Goal: Entertainment & Leisure: Consume media (video, audio)

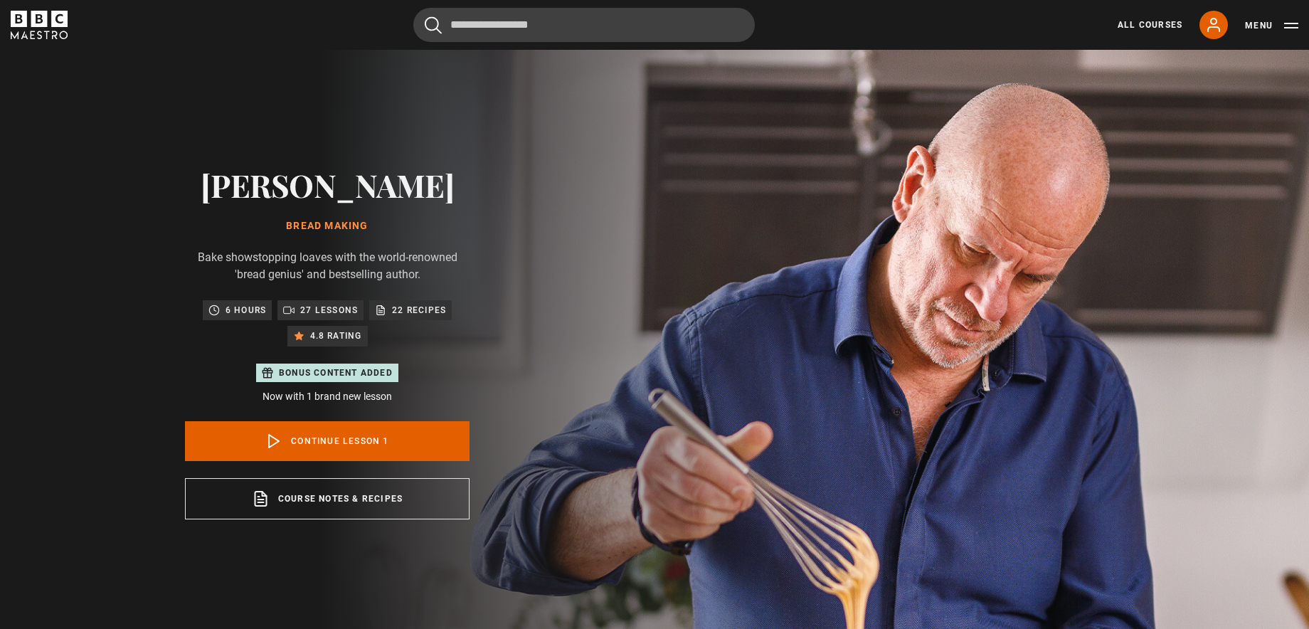
scroll to position [636, 0]
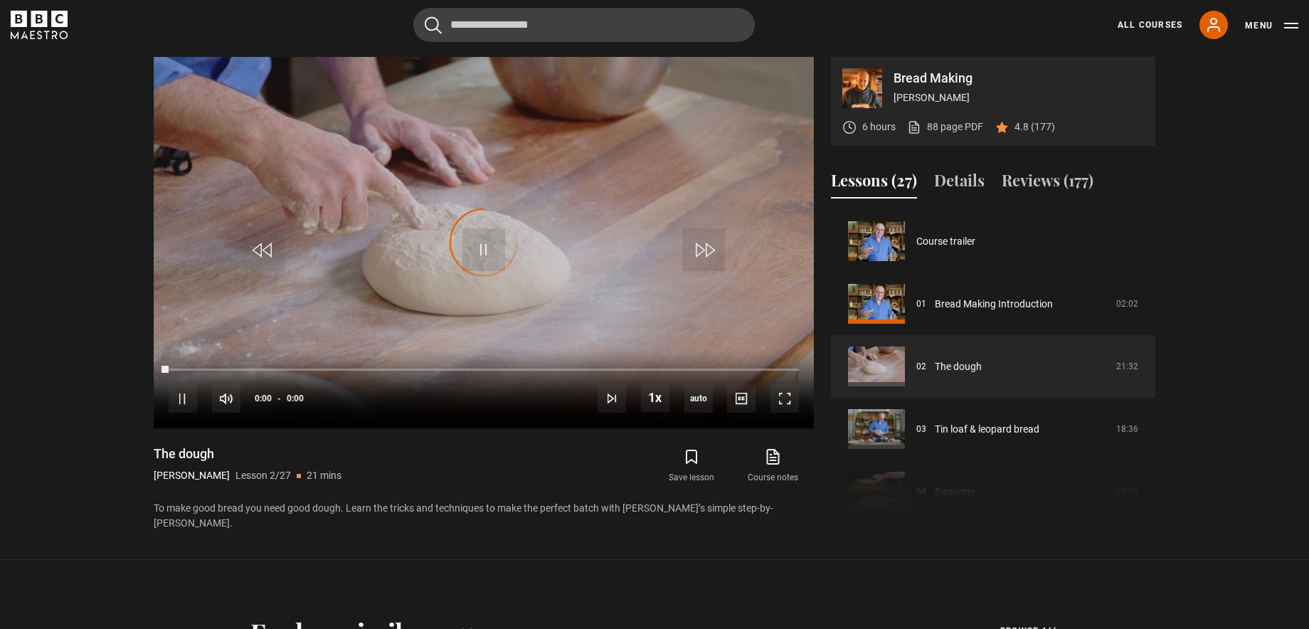
scroll to position [63, 0]
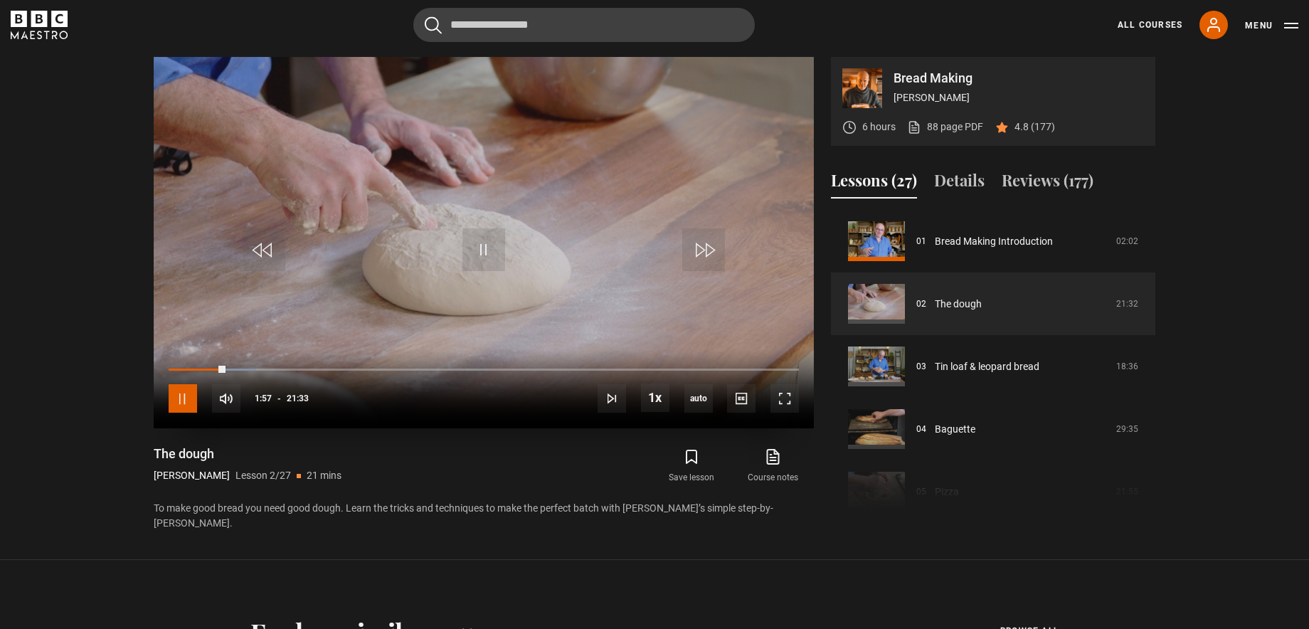
click at [189, 401] on span "Video Player" at bounding box center [183, 398] width 28 height 28
click at [210, 368] on div "Loaded : 14.31% 01:26 01:26" at bounding box center [484, 369] width 630 height 4
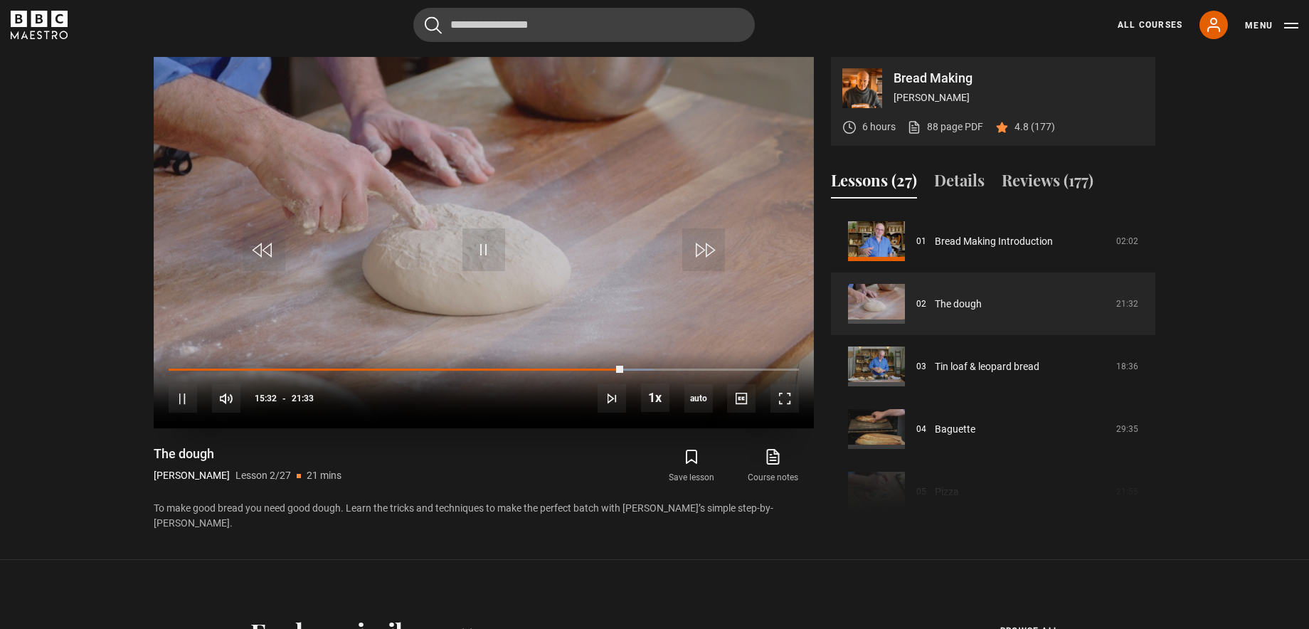
click at [585, 367] on div "10s Skip Back 10 seconds Pause 10s Skip Forward 10 seconds Loaded : 76.95% 12:5…" at bounding box center [484, 388] width 660 height 79
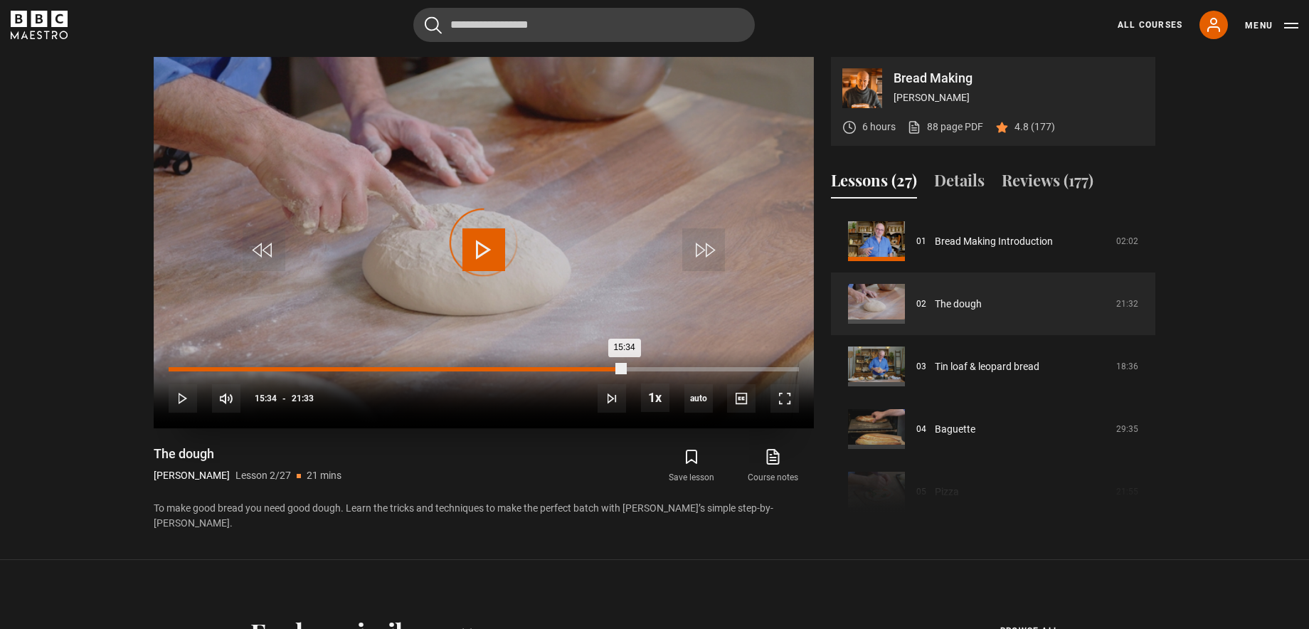
click at [602, 367] on div "15:34" at bounding box center [397, 369] width 456 height 4
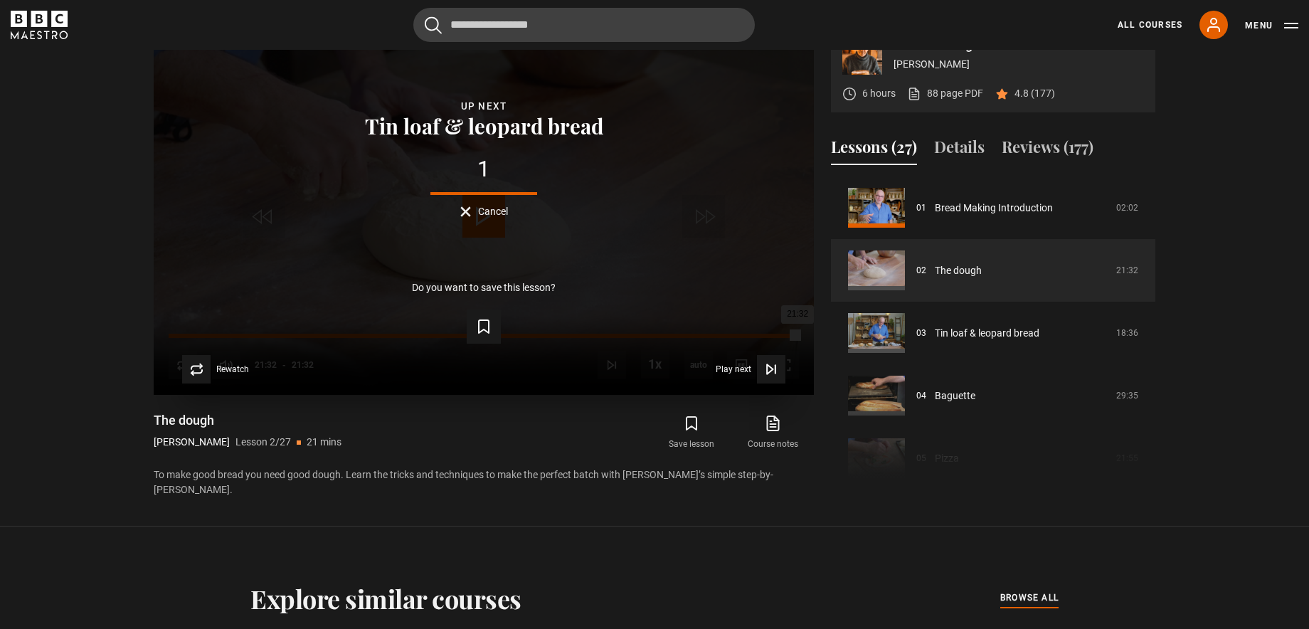
scroll to position [666, 0]
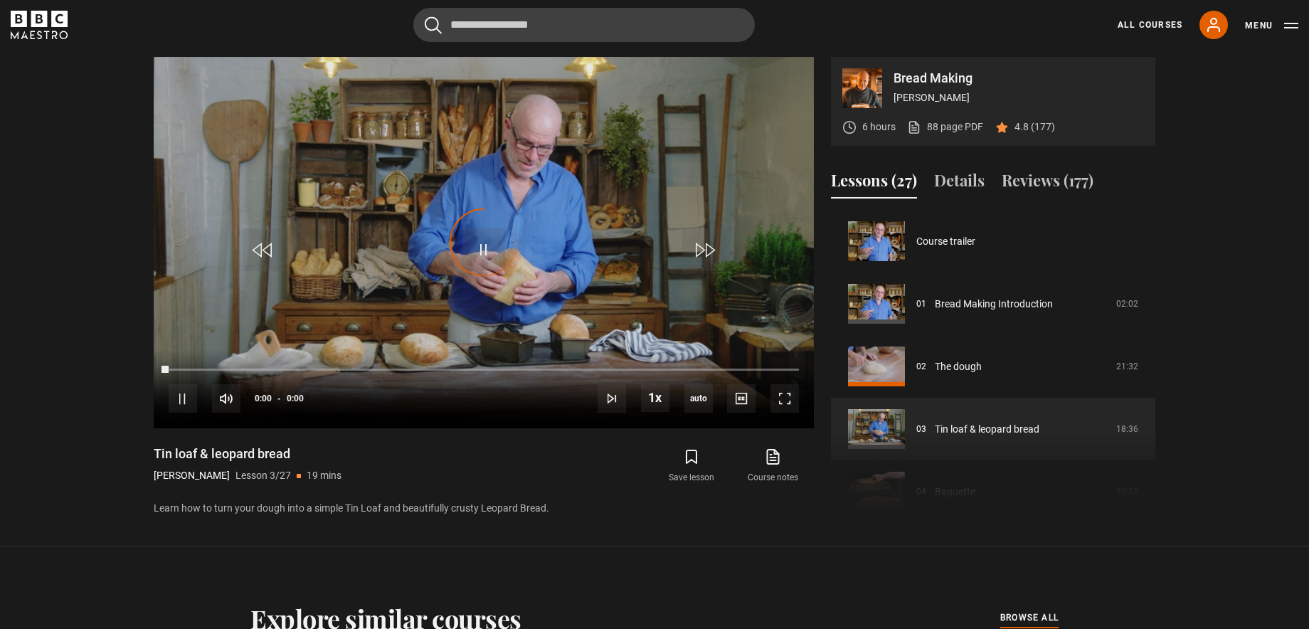
scroll to position [125, 0]
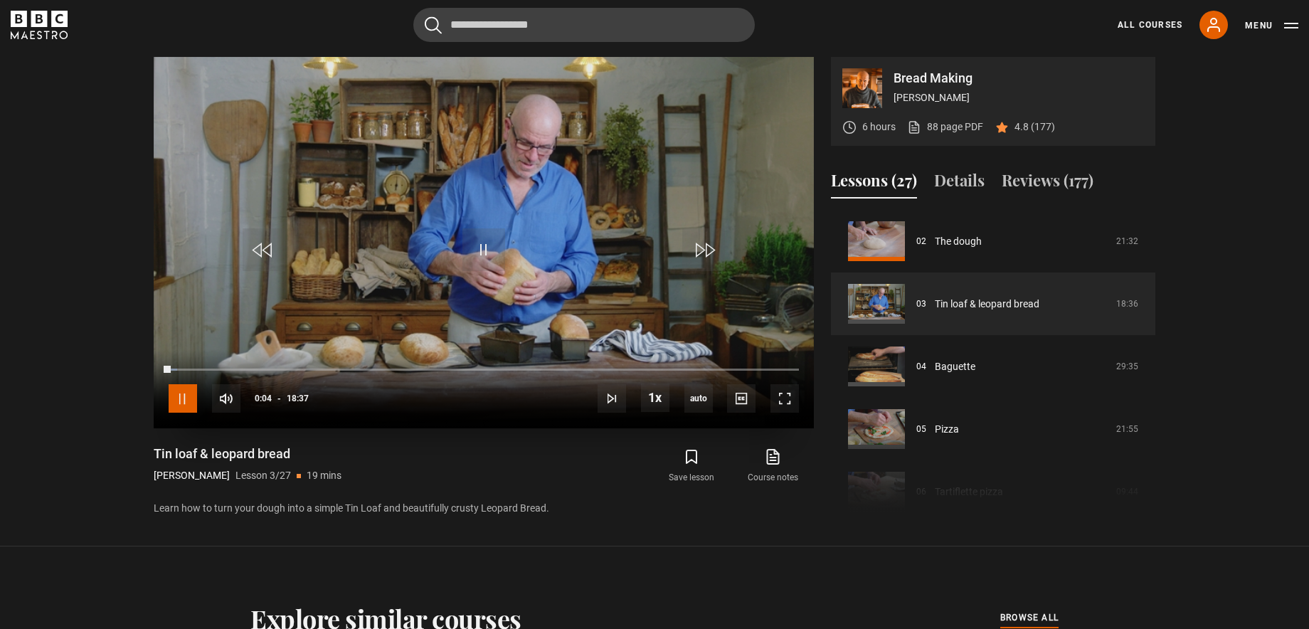
click at [184, 399] on span "Video Player" at bounding box center [183, 398] width 28 height 28
